Goal: Transaction & Acquisition: Purchase product/service

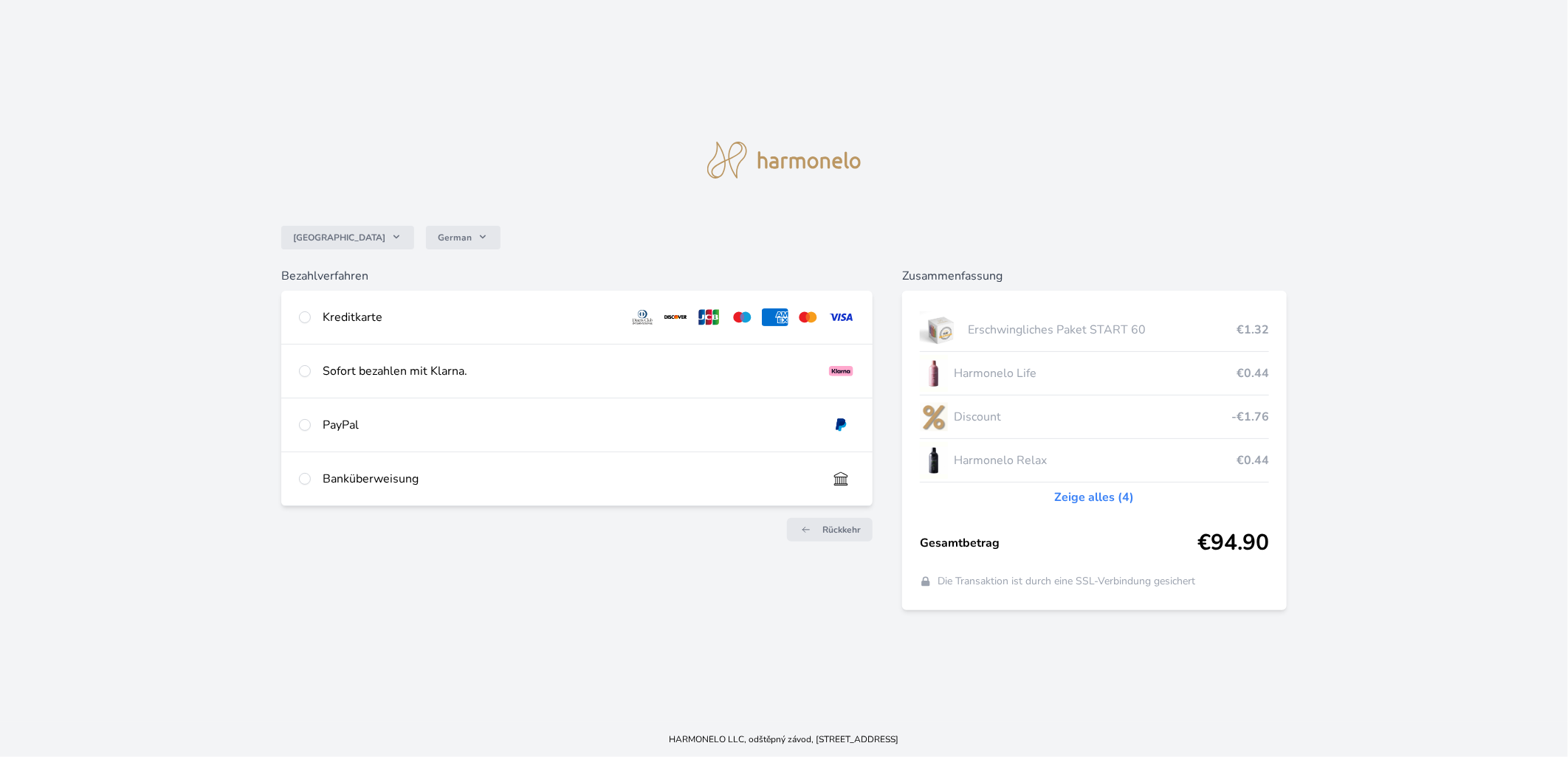
click at [370, 321] on div "Kreditkarte" at bounding box center [469, 317] width 295 height 17
radio input "true"
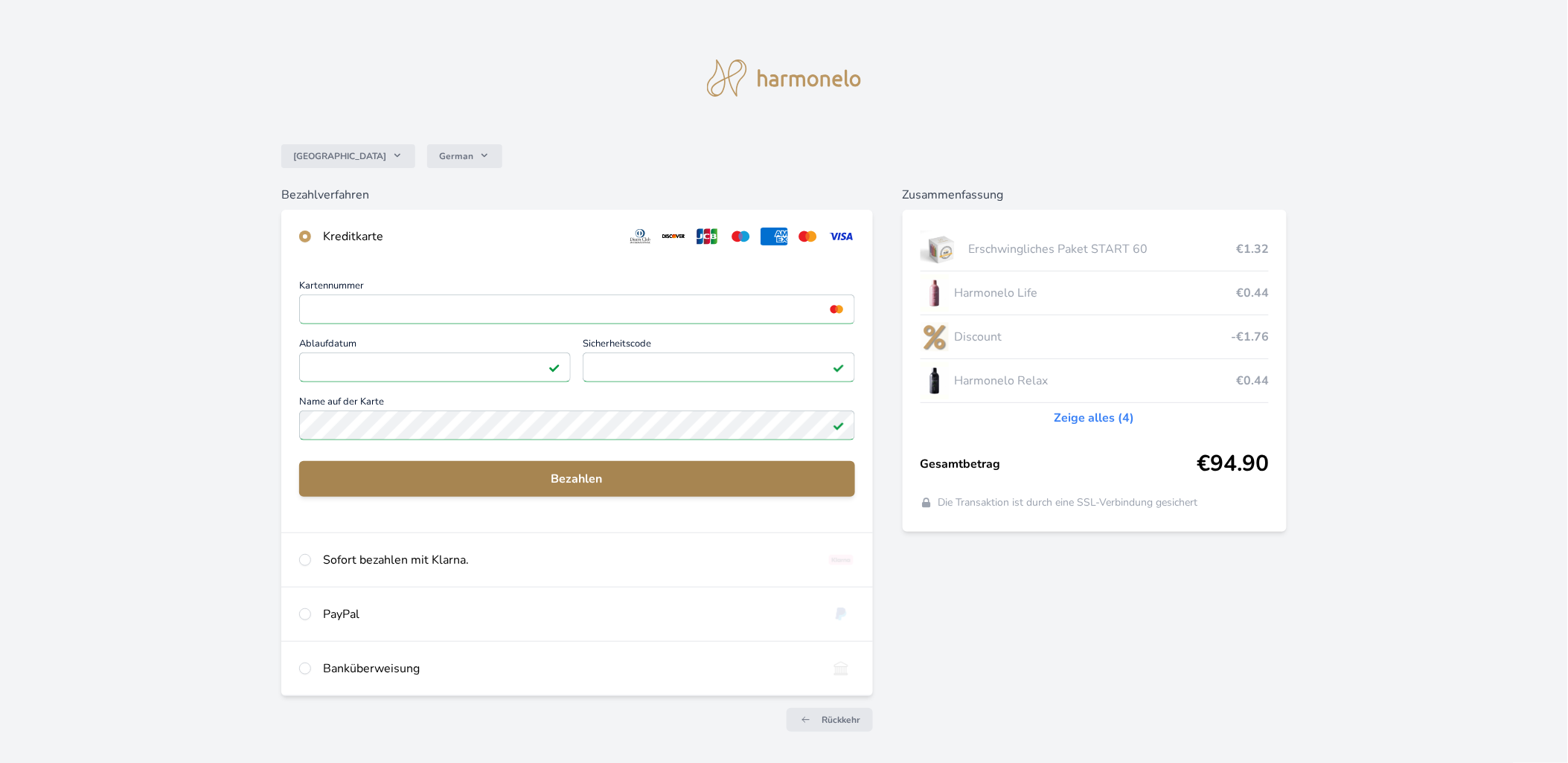
click at [615, 470] on span "Bezahlen" at bounding box center [576, 479] width 532 height 18
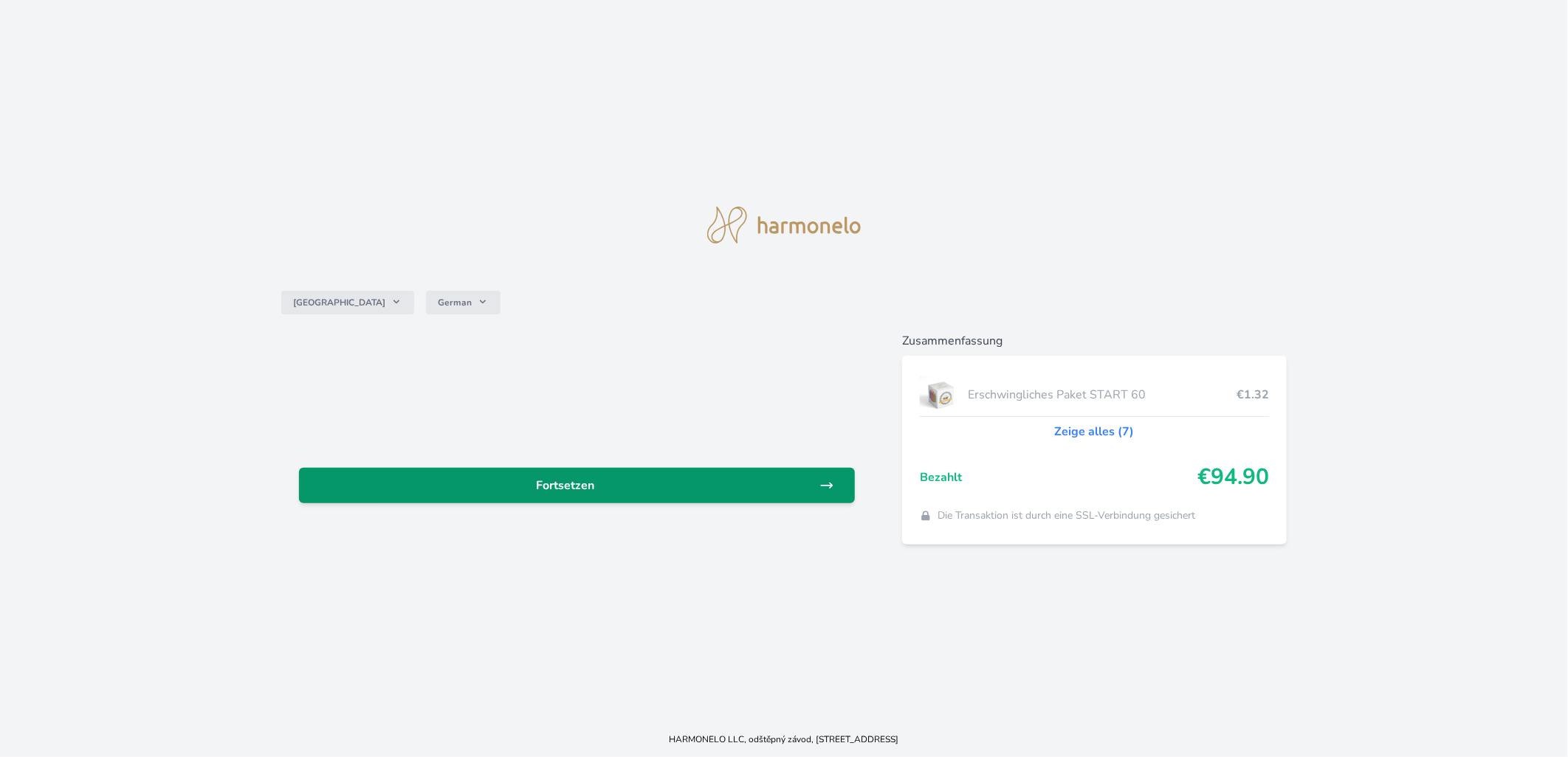
click at [600, 482] on span "Fortsetzen" at bounding box center [566, 486] width 509 height 17
